Goal: Transaction & Acquisition: Book appointment/travel/reservation

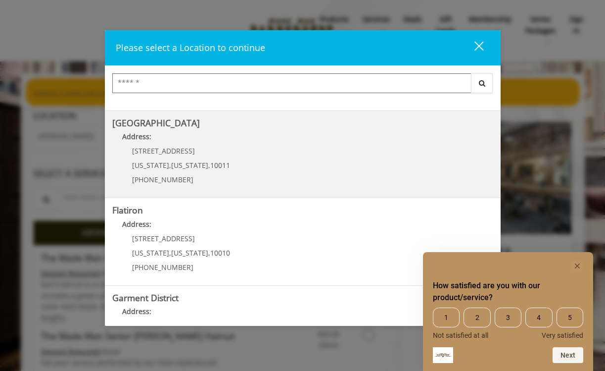
scroll to position [201, 0]
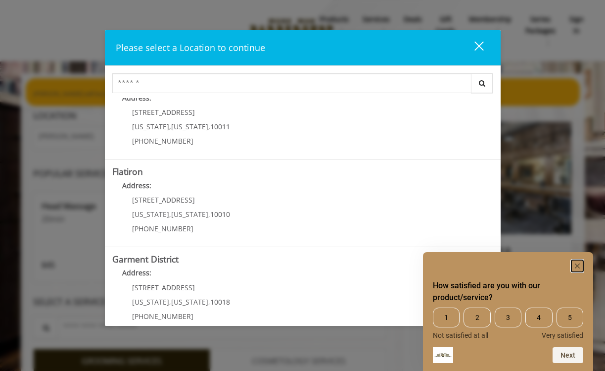
click at [576, 266] on icon "Hide survey" at bounding box center [577, 265] width 5 height 5
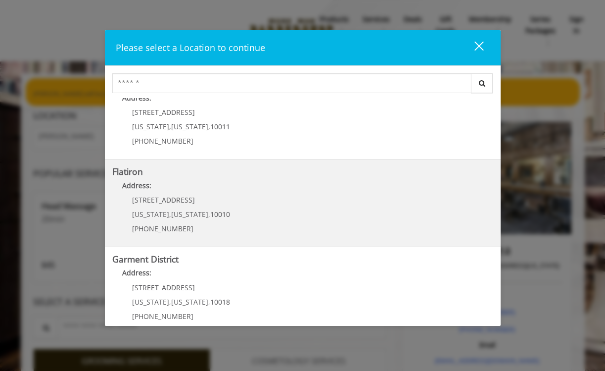
click at [417, 219] on "Flatiron Address: 10 E 23rd St New York , New York , 10010 (917) 475-1765" at bounding box center [302, 203] width 381 height 72
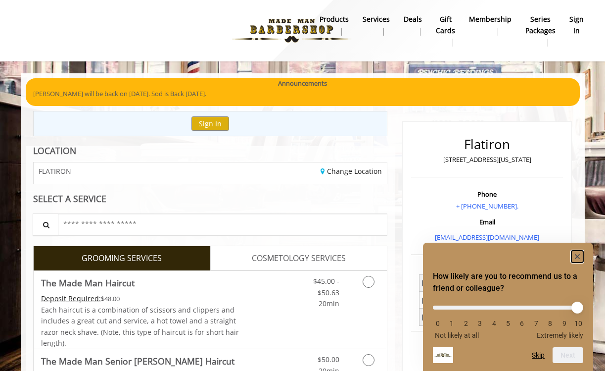
click at [575, 256] on rect "Hide survey" at bounding box center [578, 256] width 12 height 12
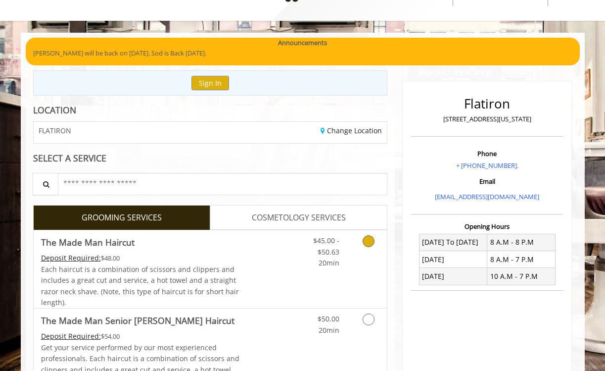
click at [337, 256] on span "$45.00 - $50.63" at bounding box center [326, 246] width 26 height 20
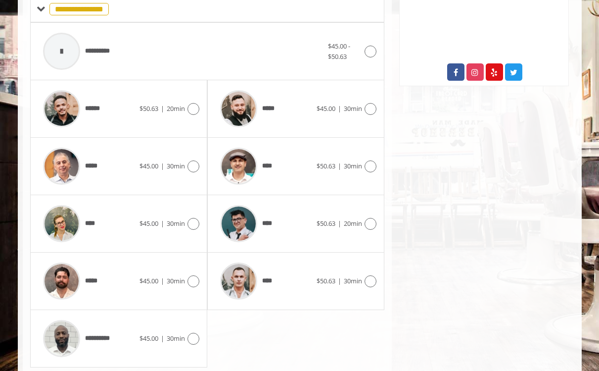
scroll to position [418, 0]
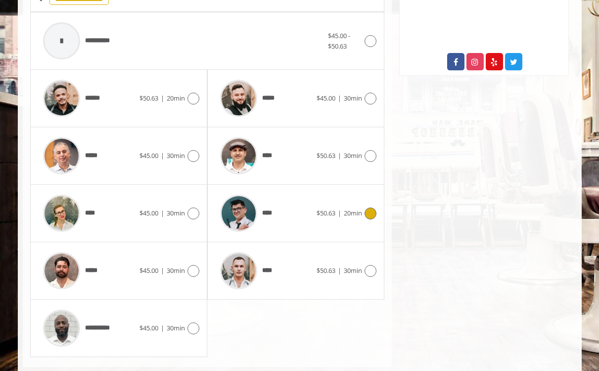
click at [370, 213] on icon at bounding box center [371, 213] width 12 height 12
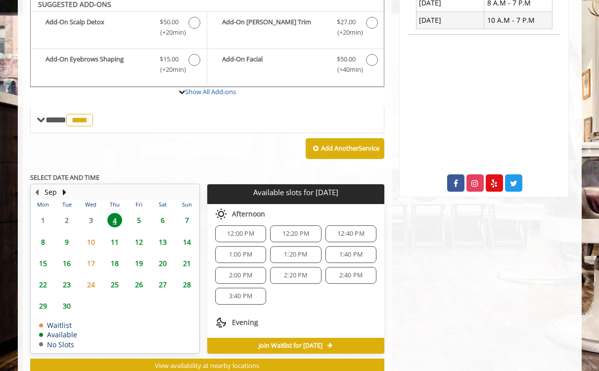
scroll to position [292, 0]
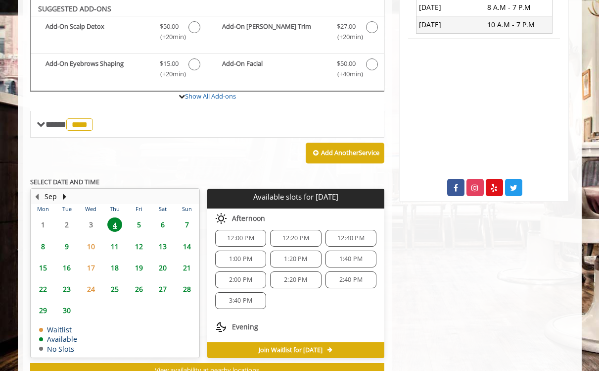
click at [236, 280] on span "2:00 PM" at bounding box center [240, 280] width 23 height 8
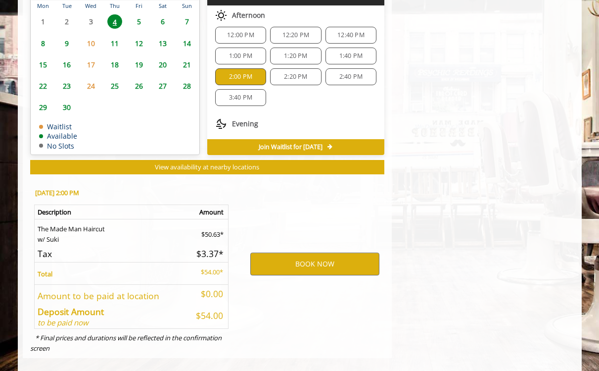
scroll to position [506, 0]
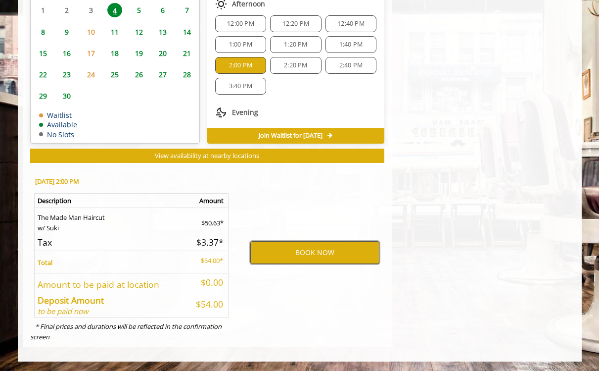
click at [308, 248] on button "BOOK NOW" at bounding box center [314, 252] width 129 height 23
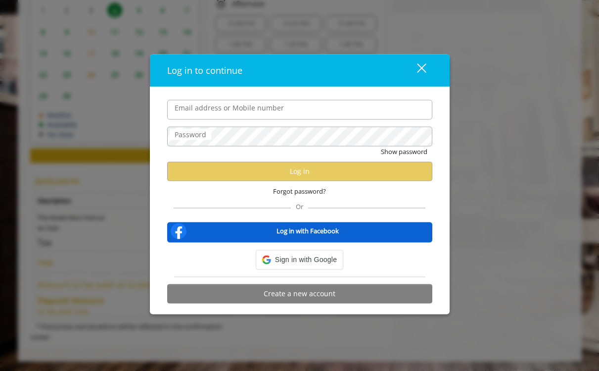
type input "**********"
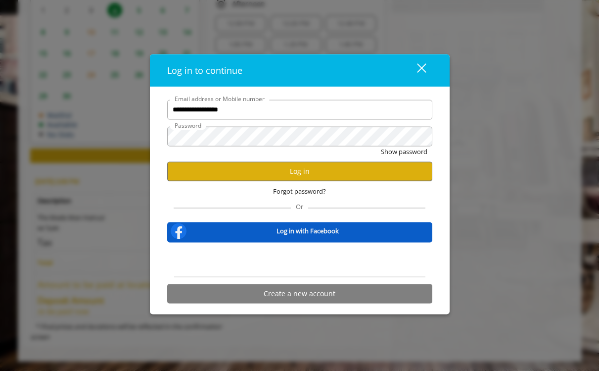
scroll to position [0, 0]
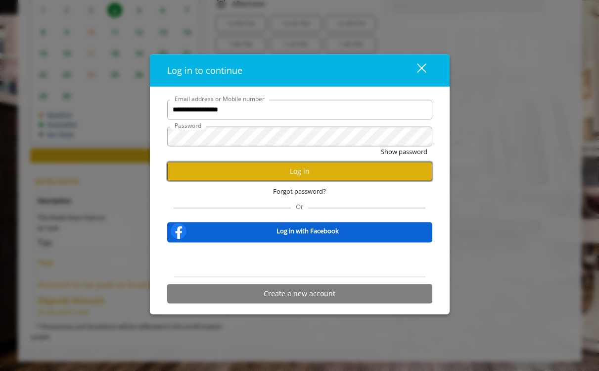
click at [325, 169] on button "Log in" at bounding box center [299, 170] width 265 height 19
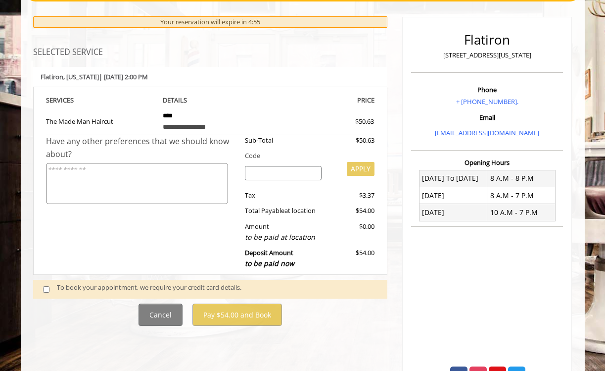
scroll to position [147, 0]
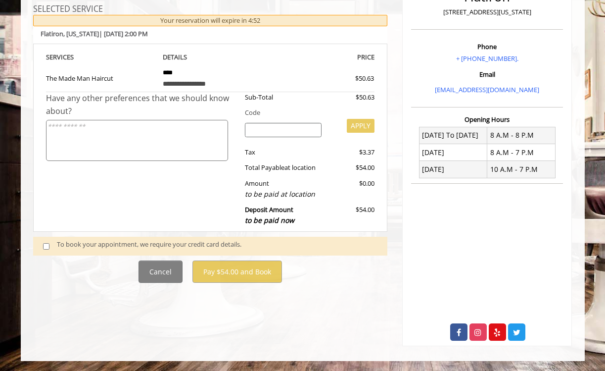
click at [104, 244] on div "To book your appointment, we require your credit card details." at bounding box center [217, 245] width 321 height 13
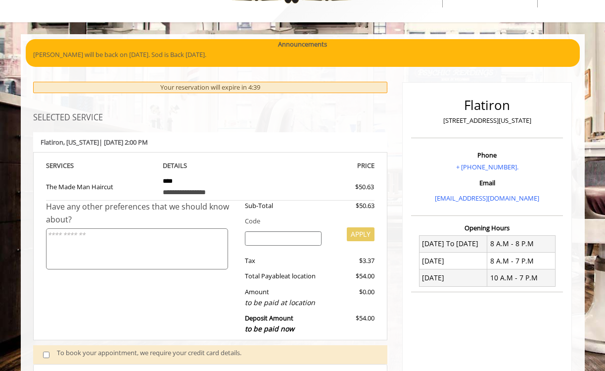
scroll to position [37, 0]
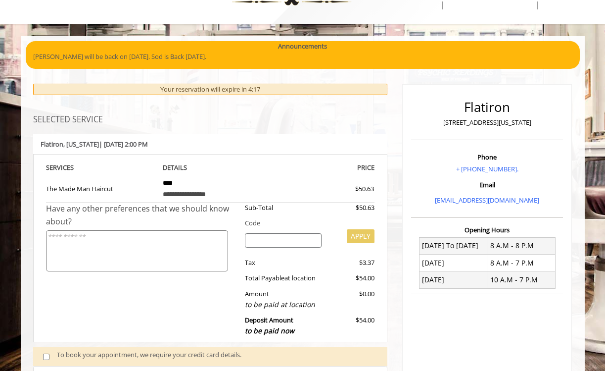
click at [295, 242] on input "search" at bounding box center [283, 240] width 77 height 15
type input "*"
paste input "********"
type input "********"
click at [355, 235] on button "APPLY" at bounding box center [361, 236] width 28 height 14
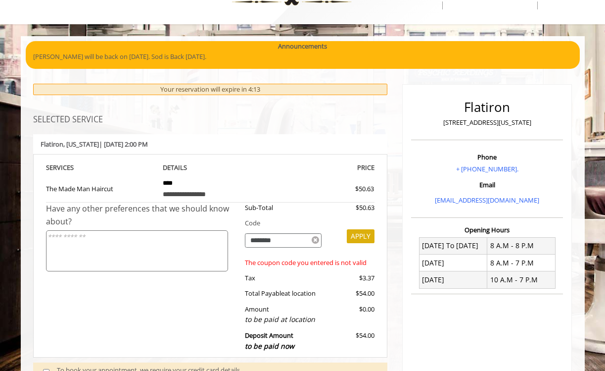
click at [314, 238] on icon at bounding box center [315, 240] width 7 height 9
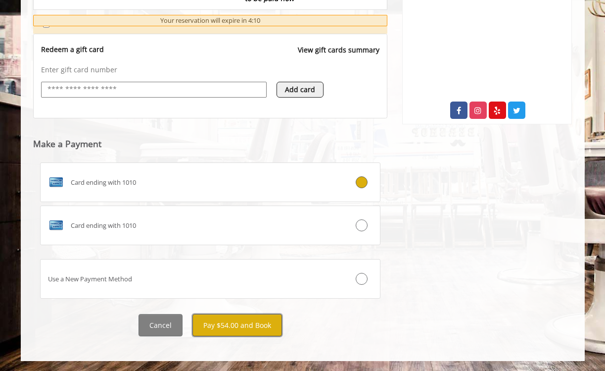
click at [250, 323] on button "Pay $54.00 and Book" at bounding box center [237, 325] width 90 height 22
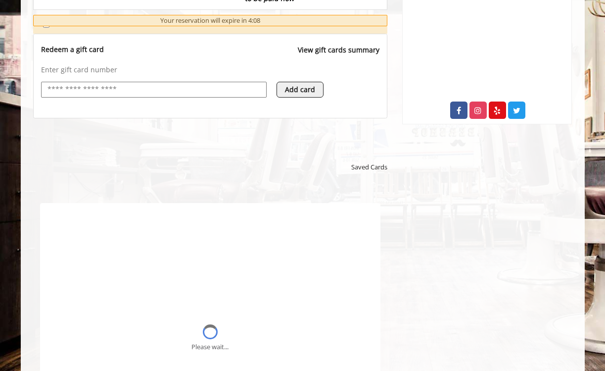
scroll to position [0, 0]
